Goal: Navigation & Orientation: Understand site structure

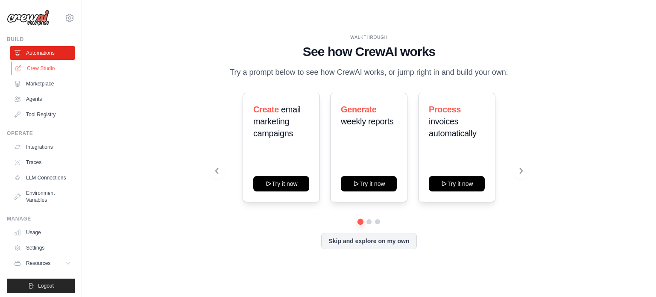
click at [42, 69] on link "Crew Studio" at bounding box center [43, 68] width 64 height 14
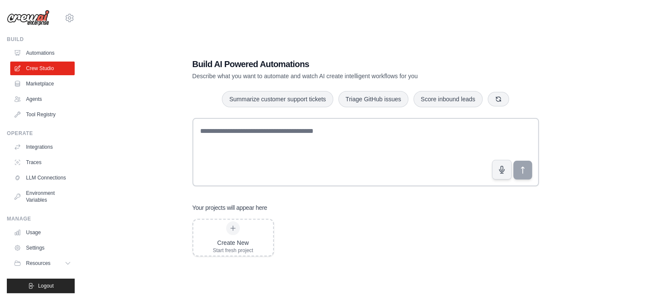
click at [143, 78] on div "Build AI Powered Automations Describe what you want to automate and watch AI cr…" at bounding box center [366, 157] width 540 height 297
click at [168, 163] on div "Build AI Powered Automations Describe what you want to automate and watch AI cr…" at bounding box center [366, 157] width 540 height 297
click at [31, 83] on link "Marketplace" at bounding box center [43, 84] width 64 height 14
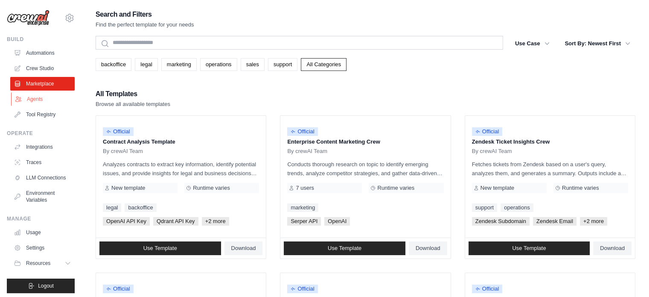
click at [41, 103] on link "Agents" at bounding box center [43, 99] width 64 height 14
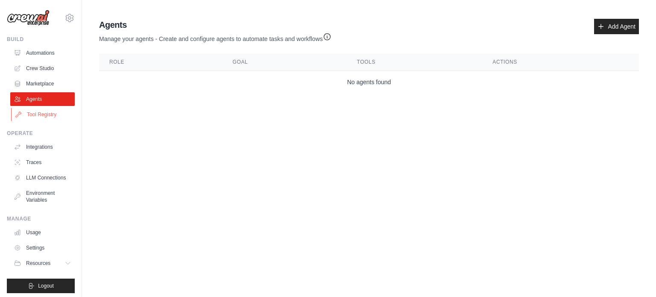
click at [46, 114] on link "Tool Registry" at bounding box center [43, 115] width 64 height 14
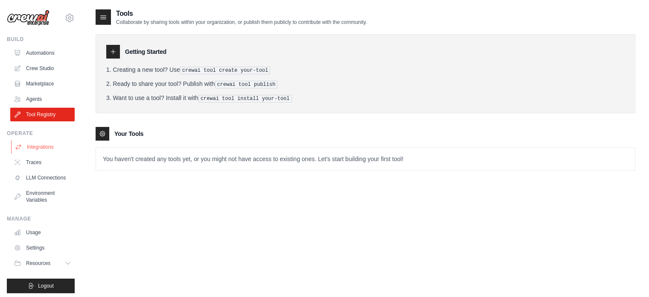
click at [43, 147] on link "Integrations" at bounding box center [43, 147] width 64 height 14
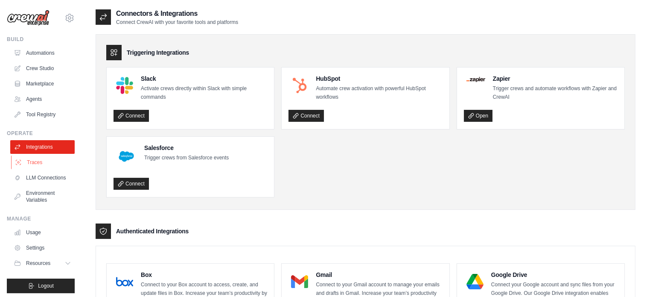
click at [41, 165] on link "Traces" at bounding box center [43, 162] width 64 height 14
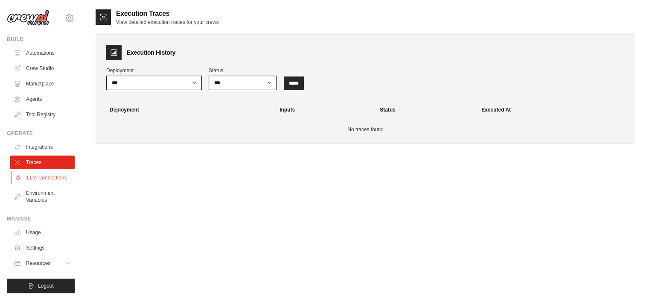
click at [48, 179] on link "LLM Connections" at bounding box center [43, 178] width 64 height 14
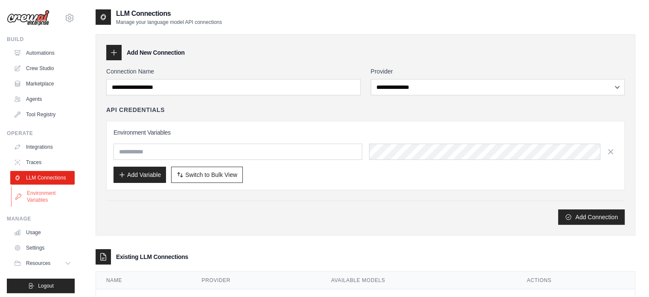
click at [47, 197] on link "Environment Variables" at bounding box center [43, 196] width 64 height 20
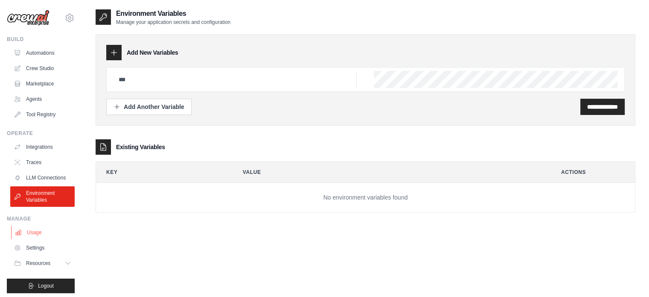
click at [38, 229] on link "Usage" at bounding box center [43, 232] width 64 height 14
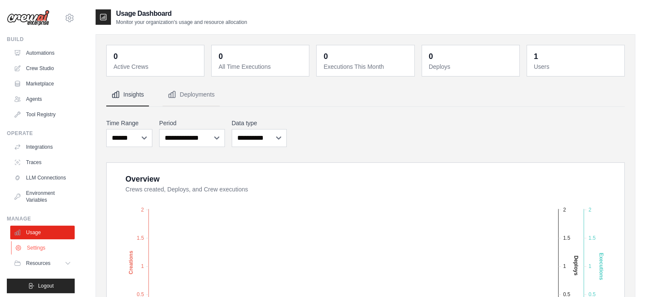
click at [40, 249] on link "Settings" at bounding box center [43, 248] width 64 height 14
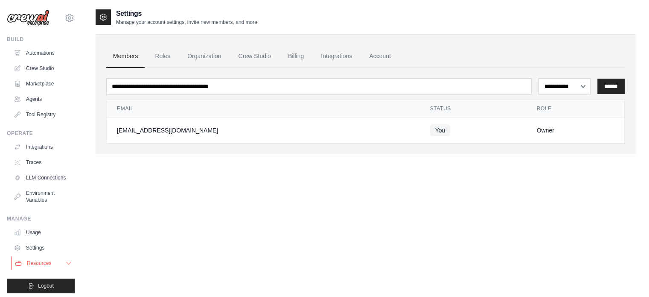
click at [47, 266] on span "Resources" at bounding box center [39, 263] width 24 height 7
click at [38, 50] on link "Automations" at bounding box center [43, 53] width 64 height 14
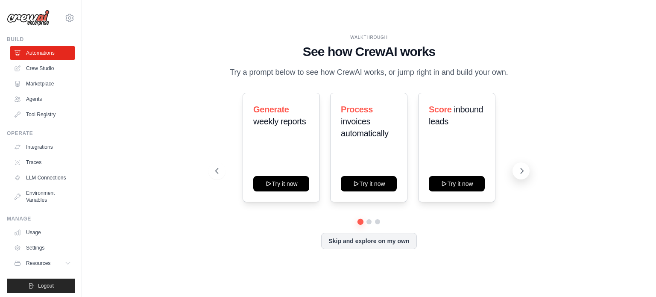
click at [523, 175] on button at bounding box center [520, 170] width 17 height 17
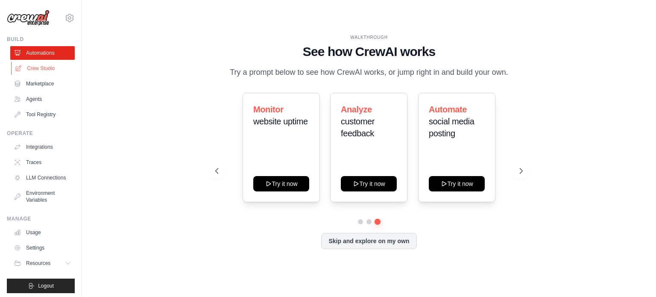
click at [44, 70] on link "Crew Studio" at bounding box center [43, 68] width 64 height 14
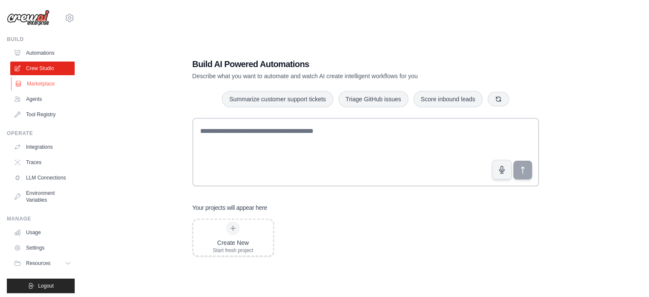
click at [41, 85] on link "Marketplace" at bounding box center [43, 84] width 64 height 14
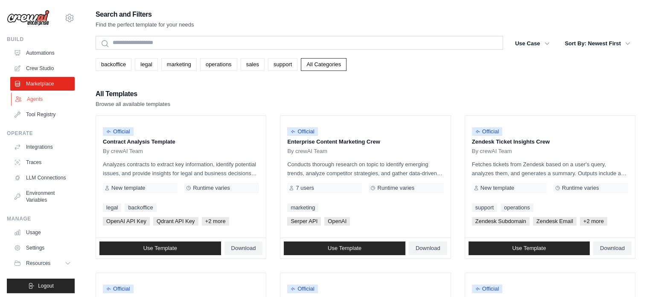
click at [32, 95] on link "Agents" at bounding box center [43, 99] width 64 height 14
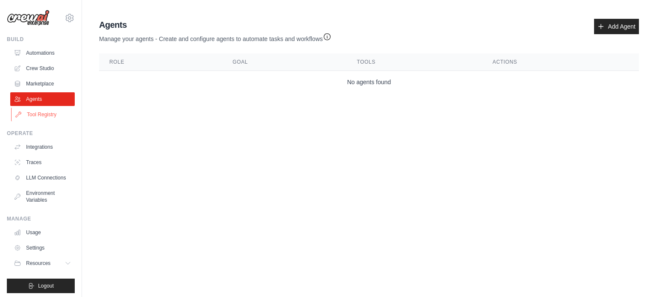
click at [39, 116] on link "Tool Registry" at bounding box center [43, 115] width 64 height 14
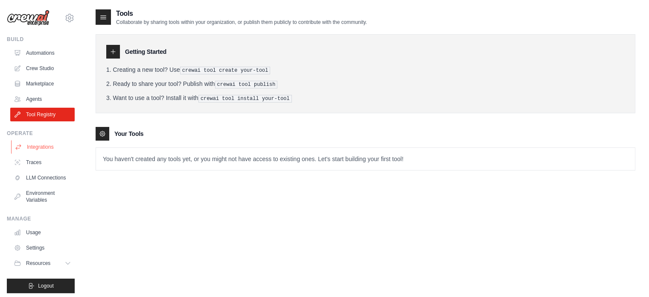
click at [41, 148] on link "Integrations" at bounding box center [43, 147] width 64 height 14
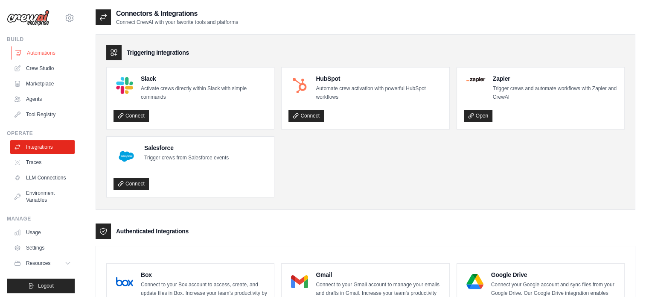
click at [36, 57] on link "Automations" at bounding box center [43, 53] width 64 height 14
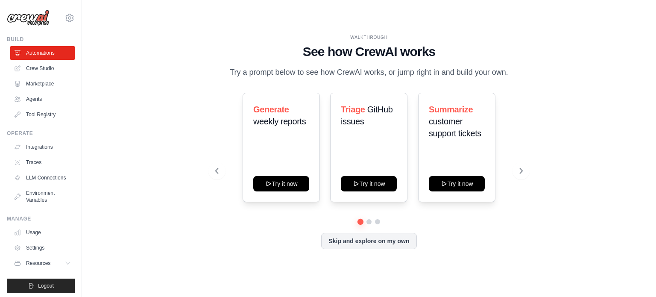
click at [35, 17] on img at bounding box center [28, 18] width 43 height 16
click at [28, 66] on link "Crew Studio" at bounding box center [43, 68] width 64 height 14
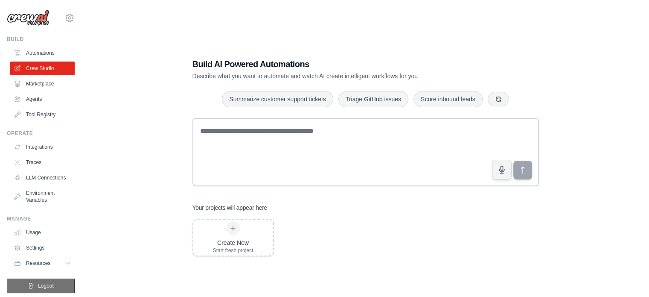
click at [42, 284] on span "Logout" at bounding box center [46, 285] width 16 height 7
